Goal: Obtain resource: Obtain resource

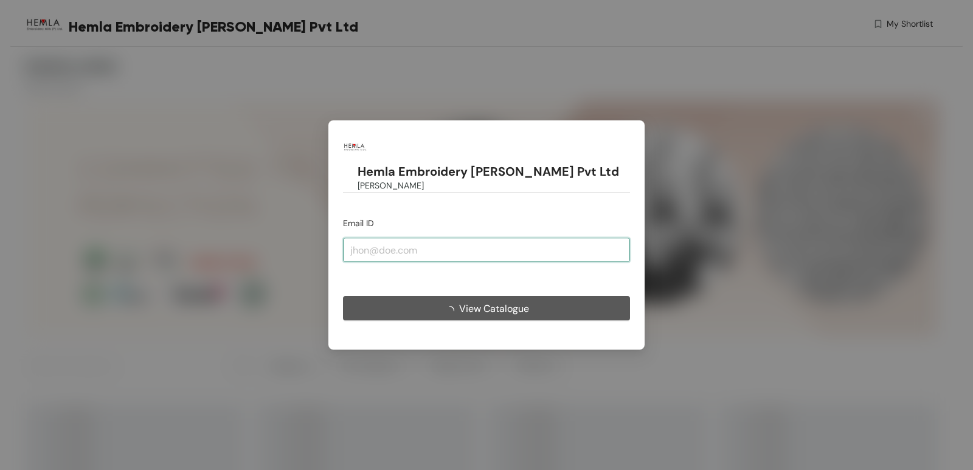
click at [422, 239] on input "email" at bounding box center [486, 250] width 287 height 24
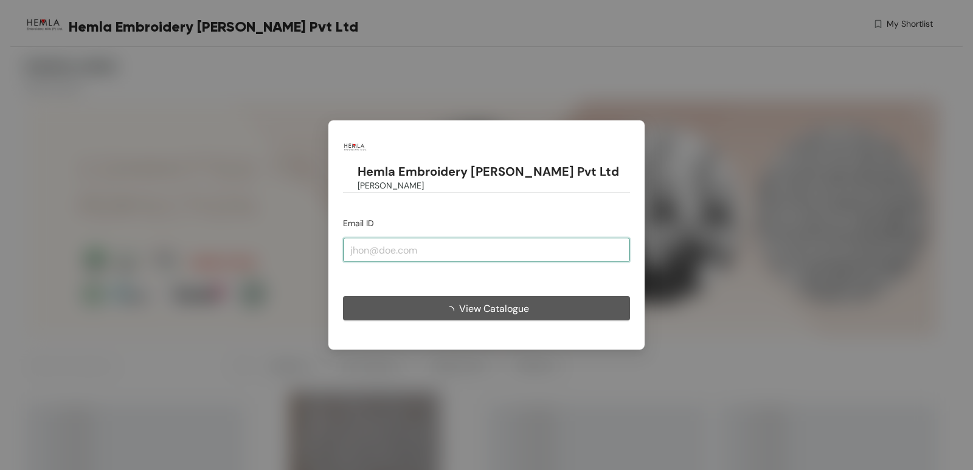
type input "[EMAIL_ADDRESS][DOMAIN_NAME]"
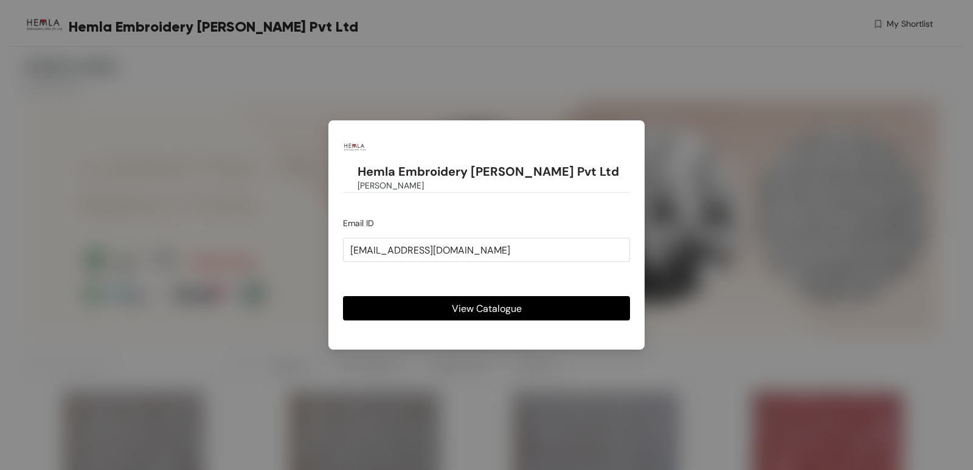
click at [446, 296] on button "View Catalogue" at bounding box center [486, 308] width 287 height 24
drag, startPoint x: 449, startPoint y: 296, endPoint x: 712, endPoint y: 168, distance: 292.8
click at [449, 297] on button "View Catalogue" at bounding box center [486, 308] width 287 height 24
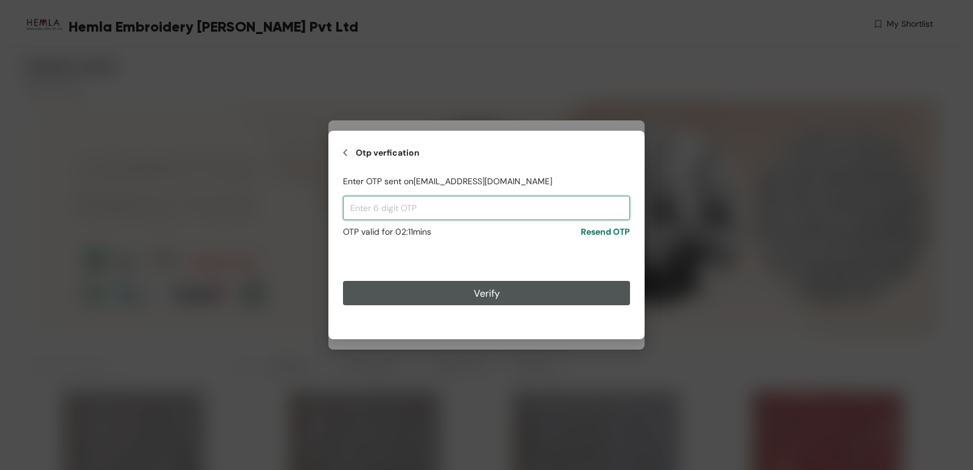
click at [424, 201] on input "text" at bounding box center [486, 208] width 287 height 24
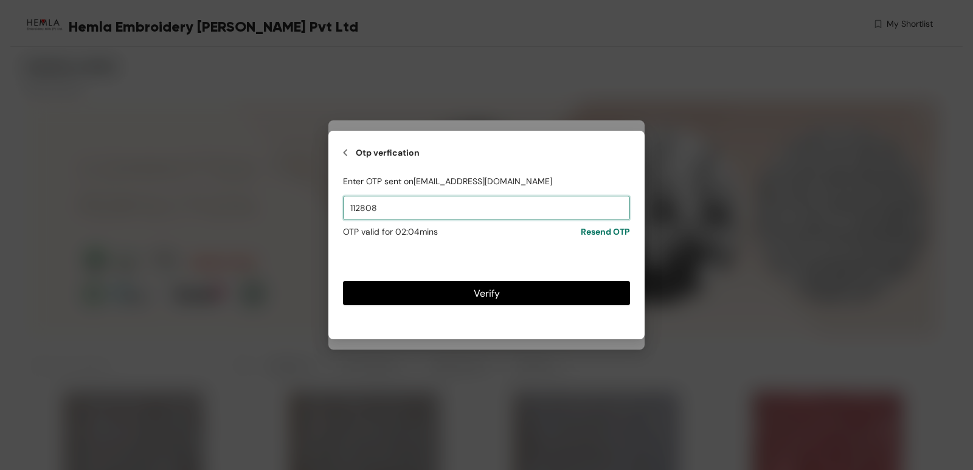
type input "112808"
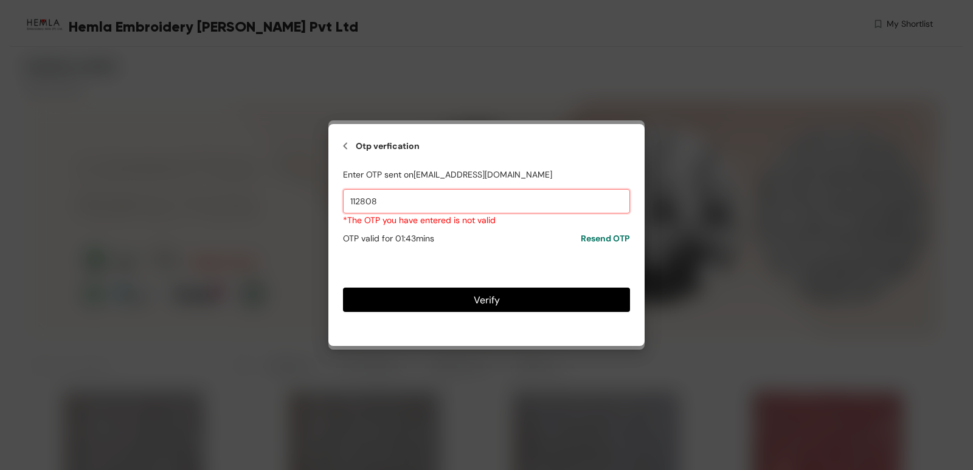
drag, startPoint x: 448, startPoint y: 200, endPoint x: 174, endPoint y: 202, distance: 273.5
click at [174, 202] on div "Otp verfication Enter OTP sent on [EMAIL_ADDRESS][DOMAIN_NAME] 112808 *The OTP …" at bounding box center [486, 235] width 973 height 470
type input "594717"
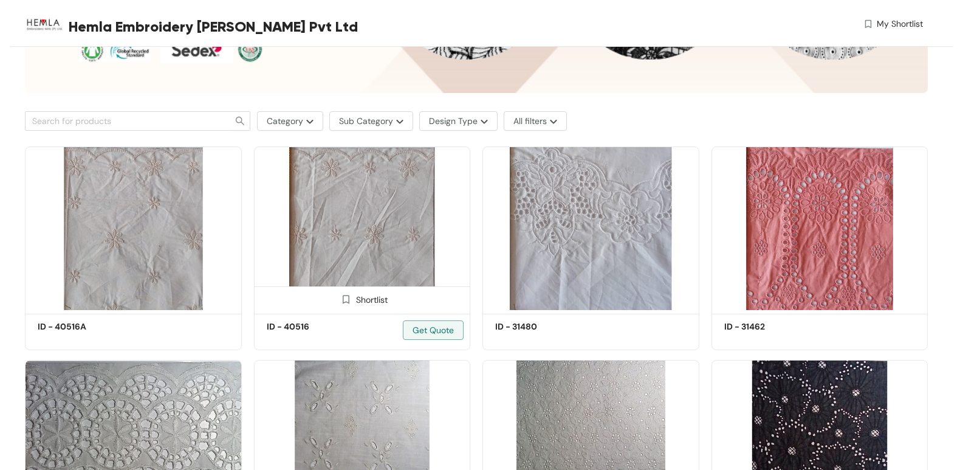
scroll to position [243, 0]
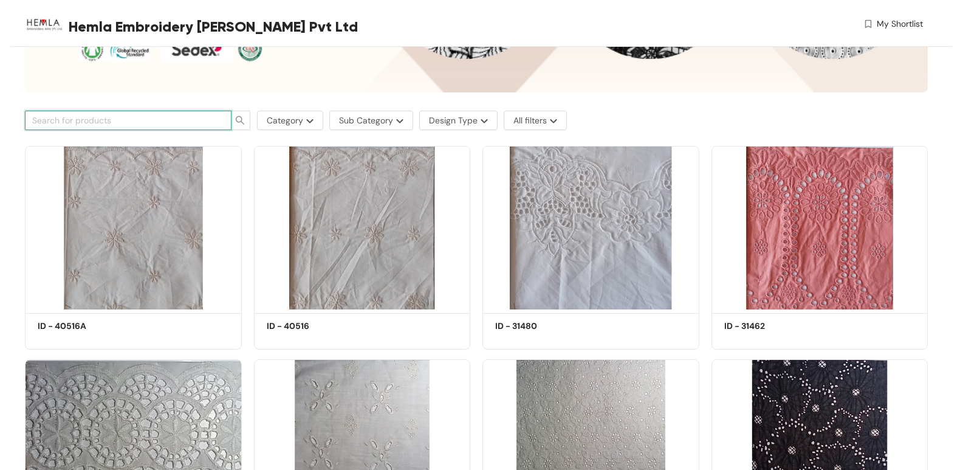
click at [190, 119] on input "text" at bounding box center [123, 120] width 182 height 13
click at [80, 118] on input "text" at bounding box center [123, 120] width 182 height 13
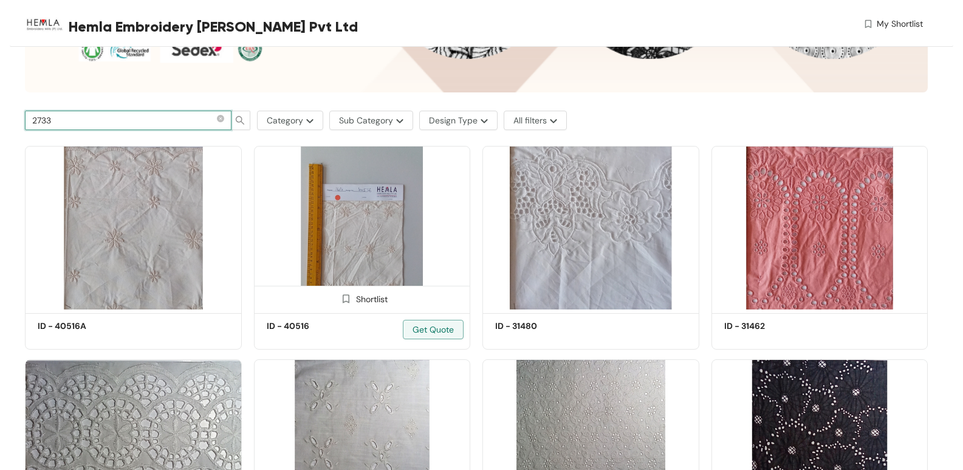
type input "27339"
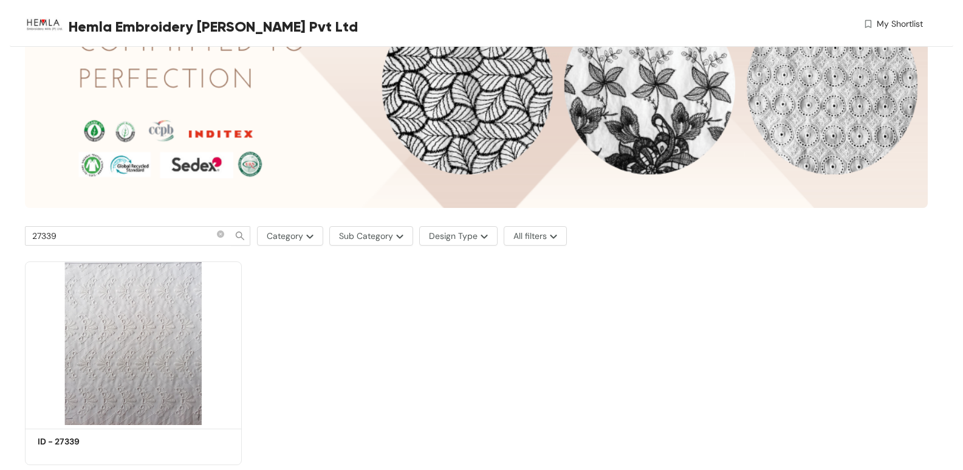
scroll to position [162, 0]
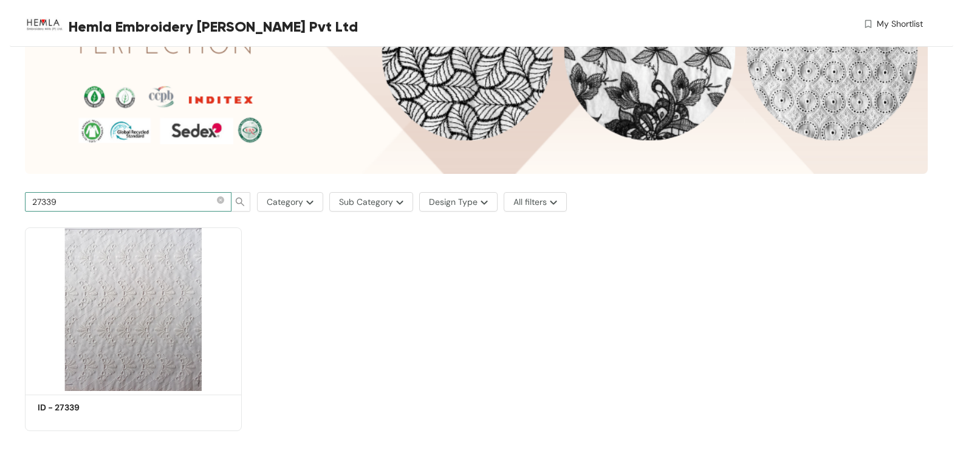
click at [216, 199] on span "27339" at bounding box center [128, 201] width 207 height 19
click at [219, 201] on icon "close-circle" at bounding box center [220, 199] width 7 height 7
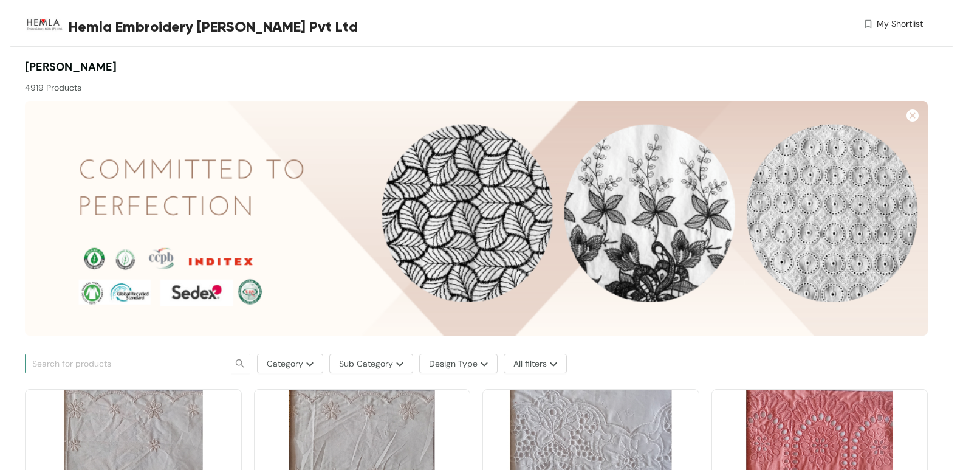
click at [195, 362] on input "text" at bounding box center [123, 363] width 182 height 13
type input "50029"
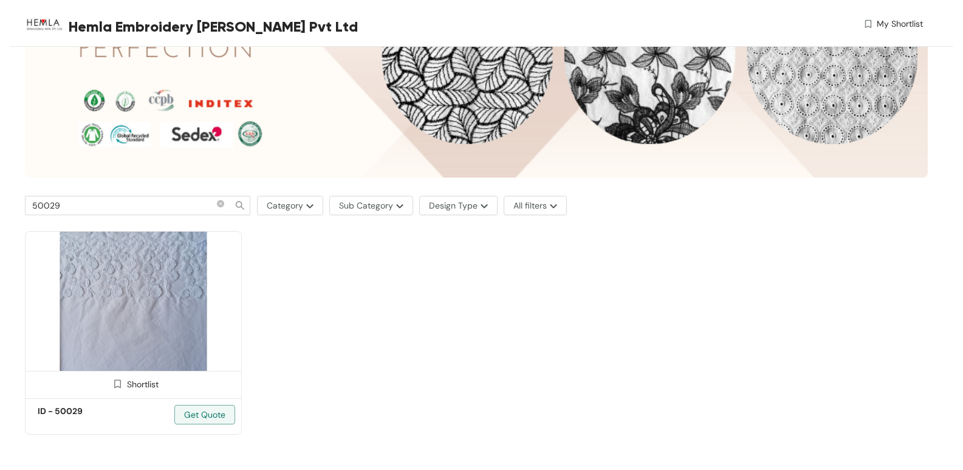
scroll to position [162, 0]
